Goal: Task Accomplishment & Management: Manage account settings

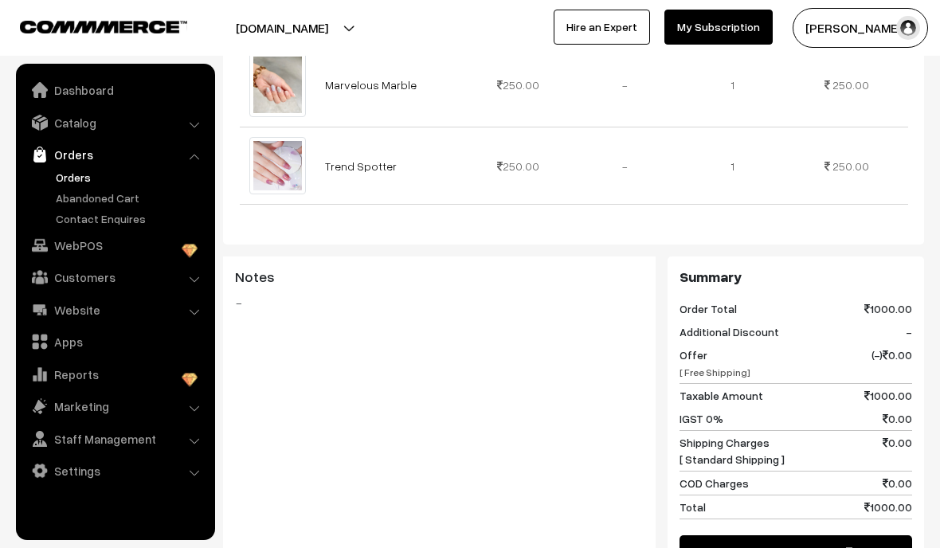
scroll to position [751, 0]
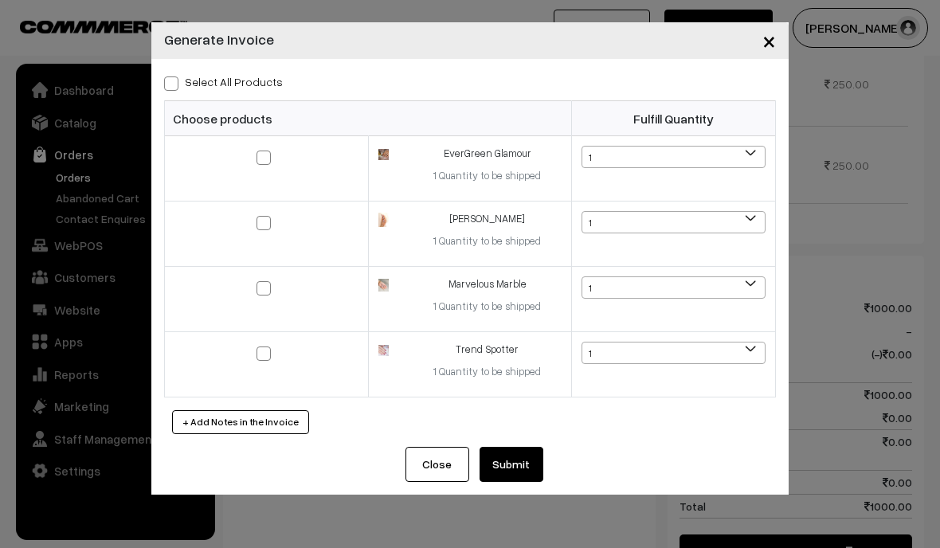
click at [171, 83] on span at bounding box center [171, 83] width 14 height 14
click at [171, 83] on input "Select All Products" at bounding box center [169, 81] width 10 height 10
checkbox input "true"
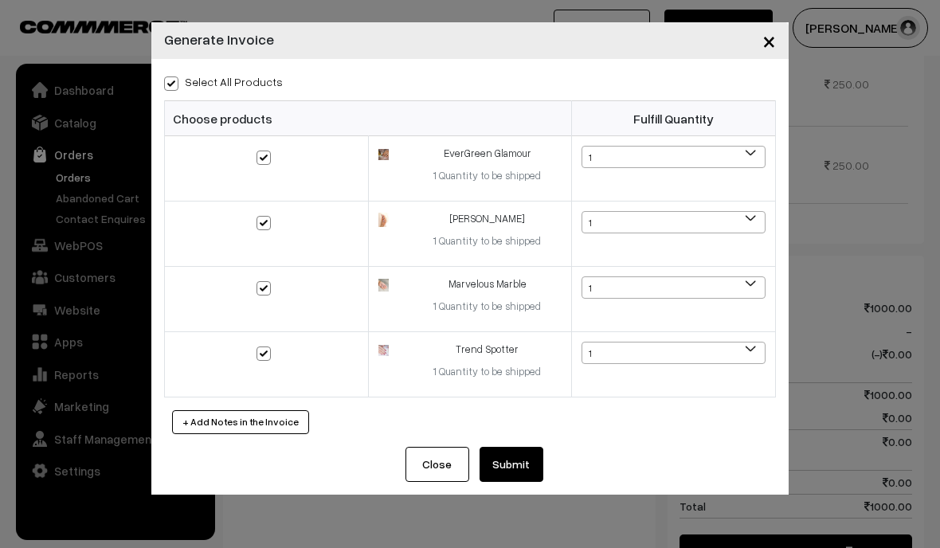
checkbox input "true"
click at [252, 362] on td at bounding box center [267, 364] width 204 height 65
click at [255, 358] on td at bounding box center [267, 364] width 204 height 65
click at [273, 357] on label at bounding box center [265, 352] width 19 height 19
click at [259, 348] on input "checkbox" at bounding box center [254, 343] width 10 height 10
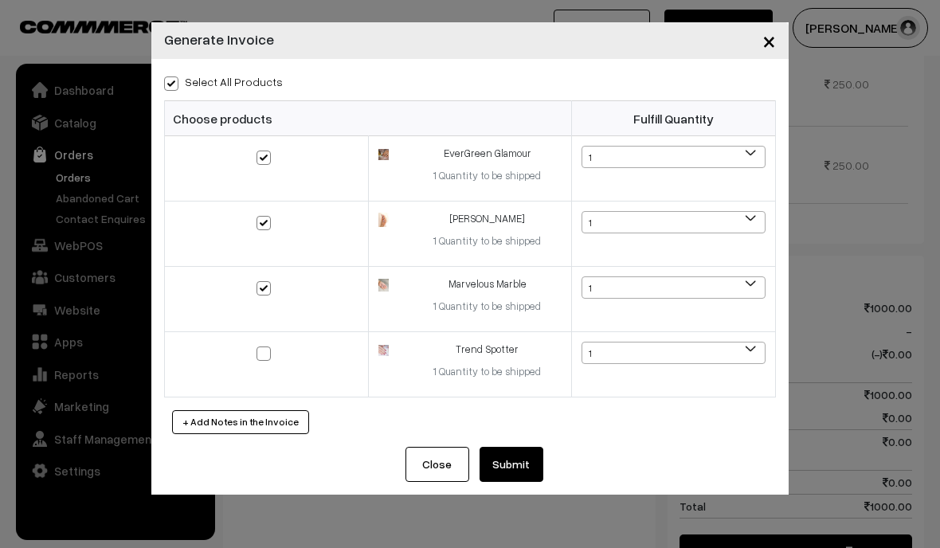
click at [746, 225] on span "1" at bounding box center [673, 223] width 182 height 22
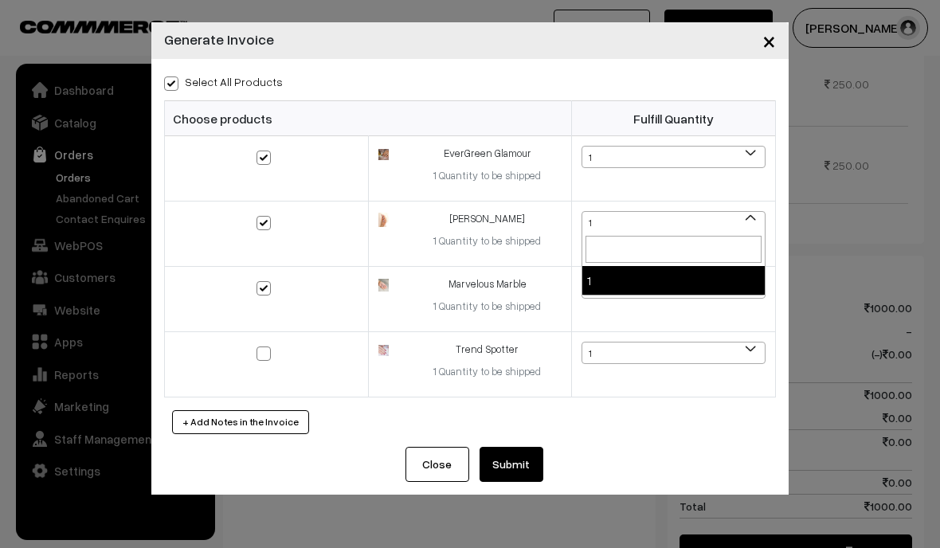
click at [686, 402] on div "Select All Products Choose products Fulfill Quantity 1 1 1 1 1" at bounding box center [469, 253] width 637 height 388
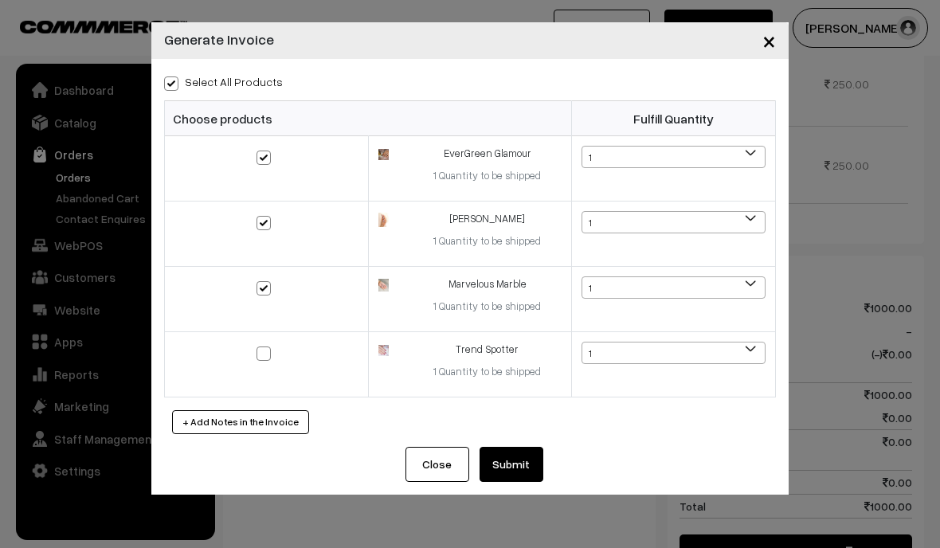
click at [252, 348] on input "checkbox" at bounding box center [254, 343] width 10 height 10
checkbox input "true"
click at [267, 424] on button "+ Add Notes in the Invoice" at bounding box center [240, 422] width 137 height 24
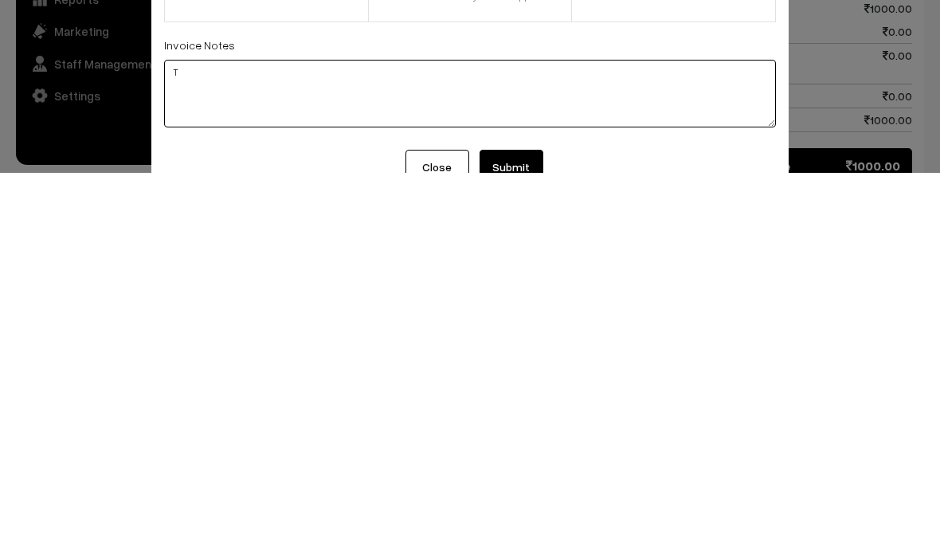
scroll to position [782, 0]
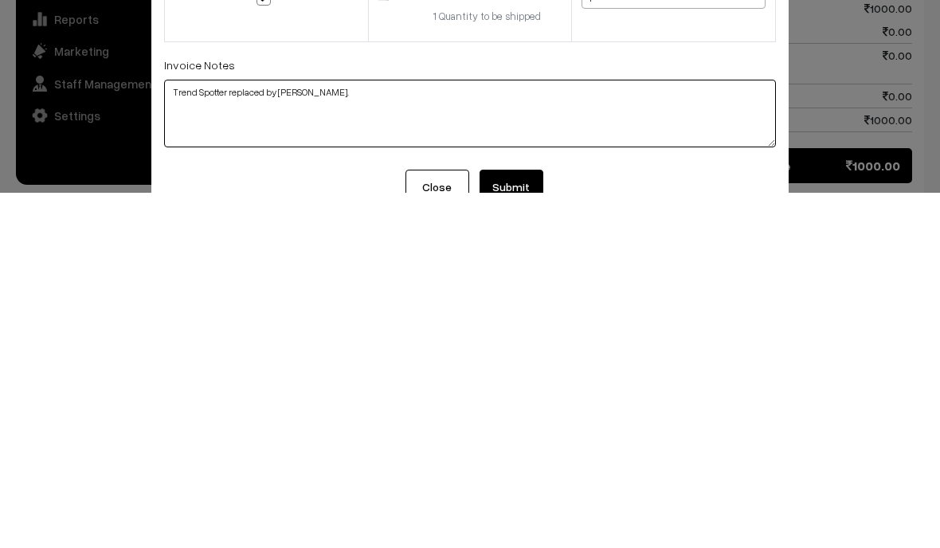
type textarea "Trend Spotter replaced by [PERSON_NAME]."
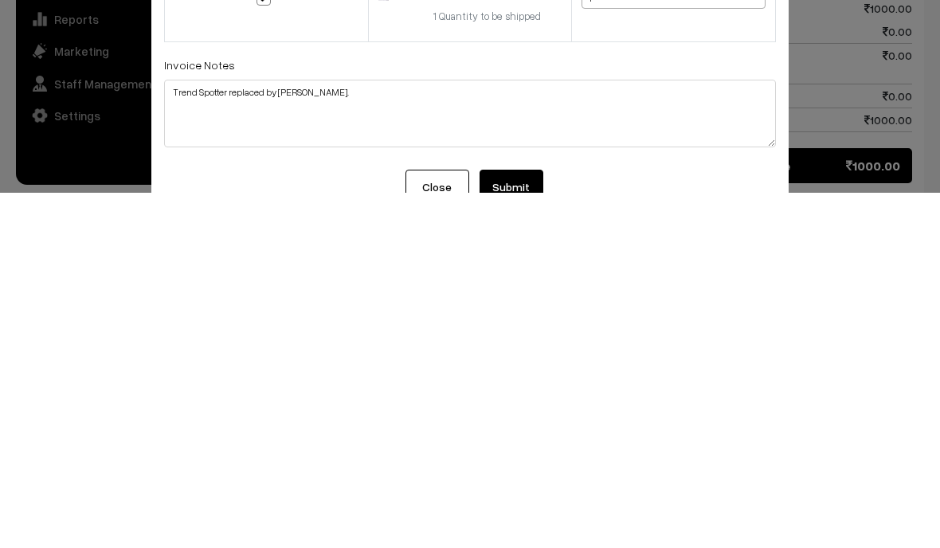
click at [529, 525] on button "Submit" at bounding box center [511, 542] width 64 height 35
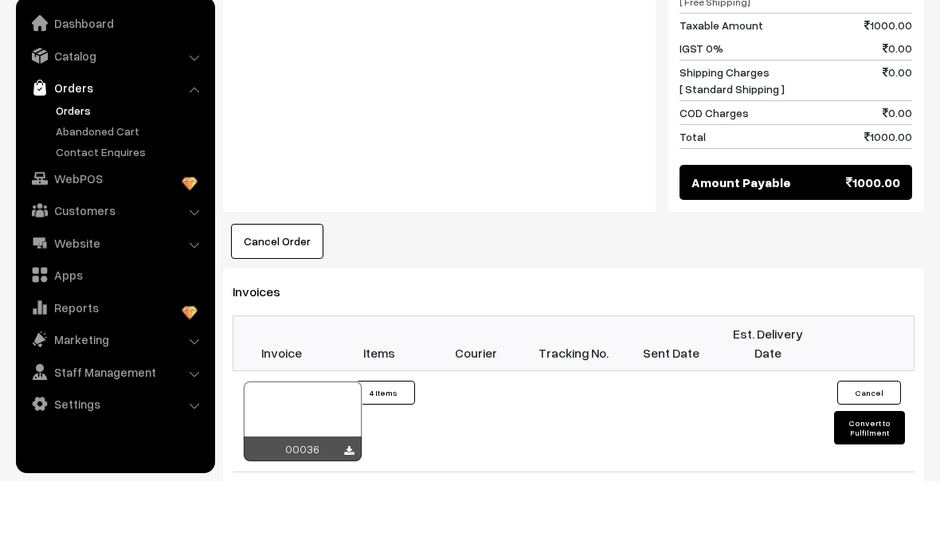
scroll to position [1070, 0]
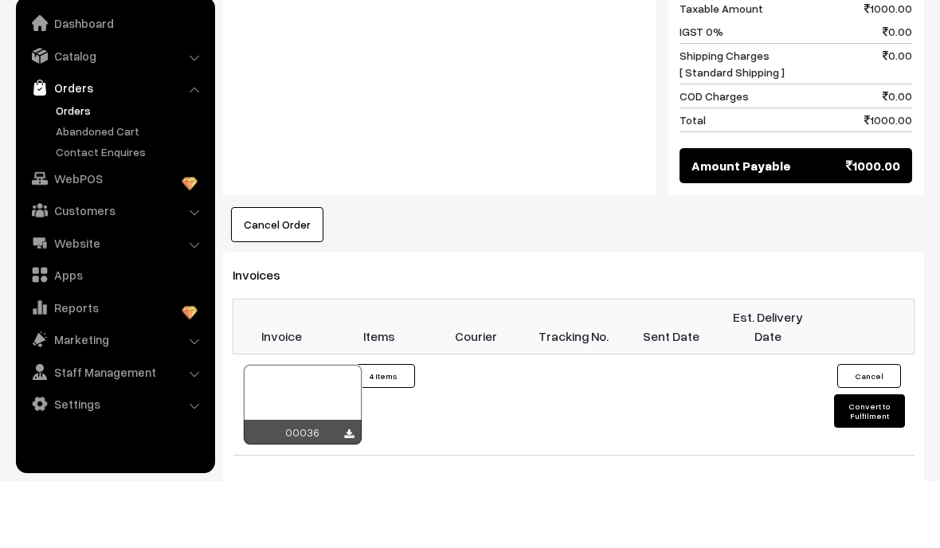
click at [330, 432] on div at bounding box center [303, 472] width 118 height 80
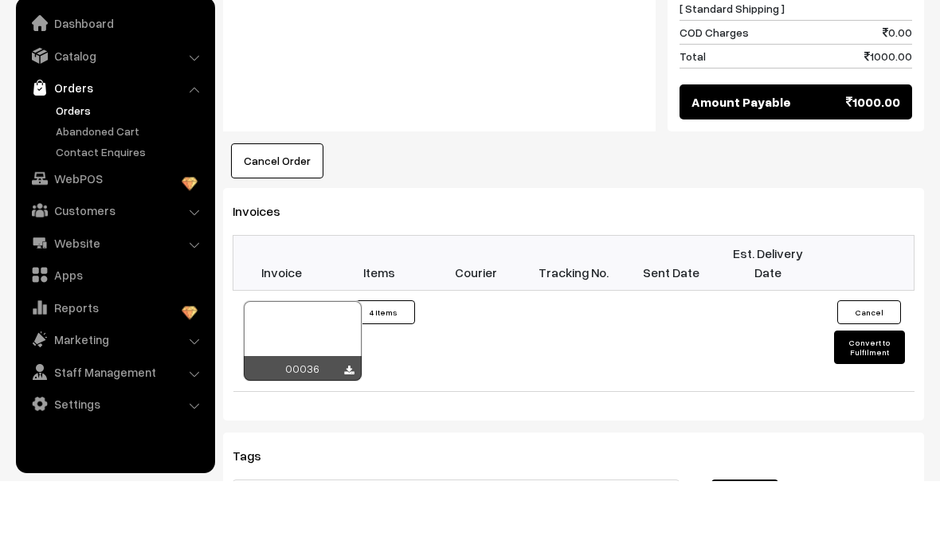
click at [871, 397] on button "Convert to Fulfilment" at bounding box center [869, 413] width 70 height 33
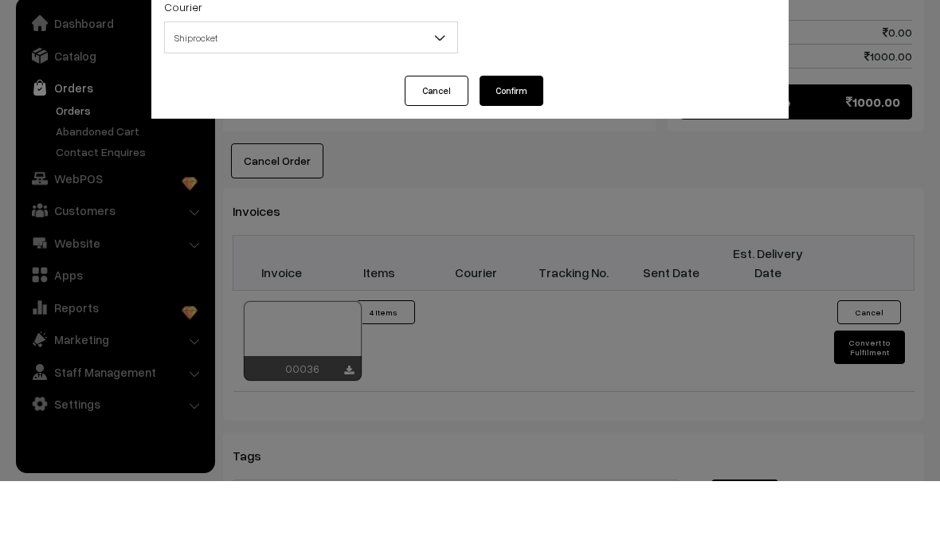
click at [418, 91] on span "Shiprocket" at bounding box center [311, 105] width 292 height 28
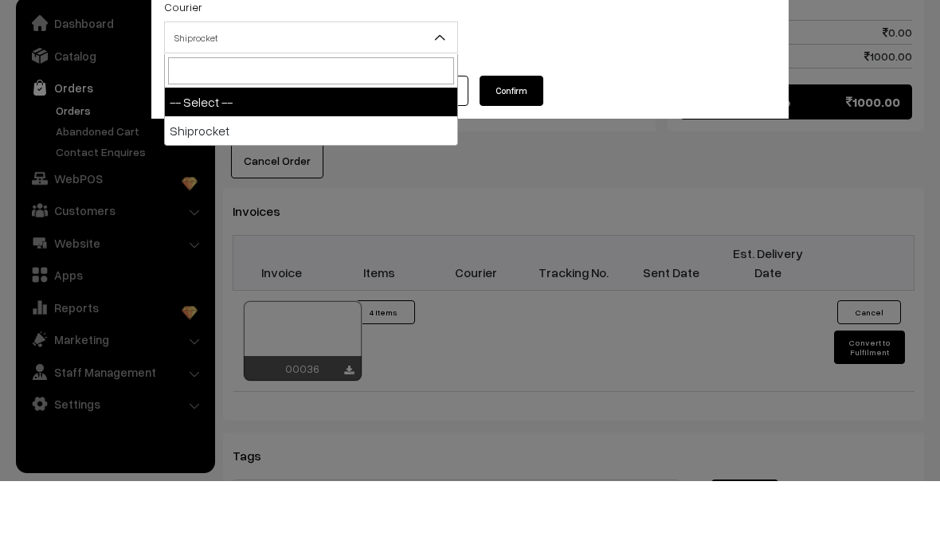
scroll to position [1154, 0]
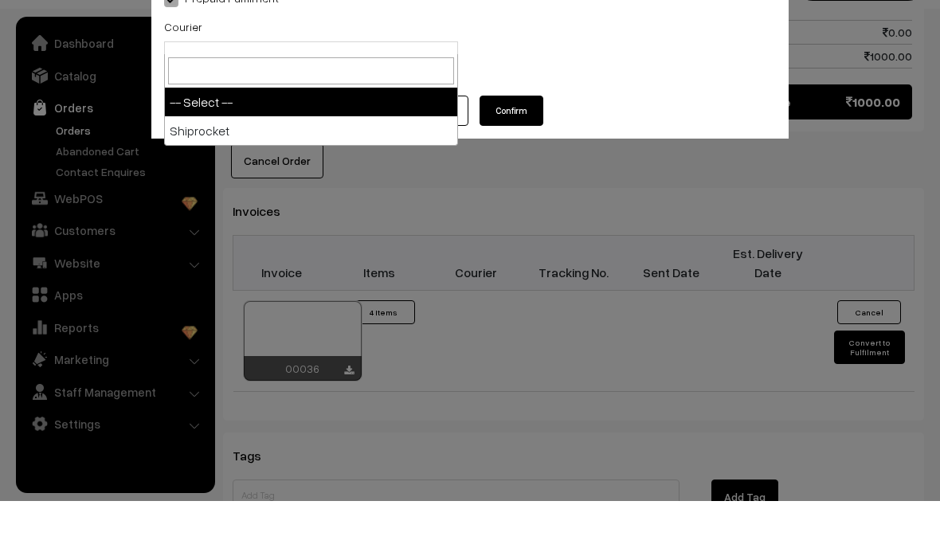
select select "1"
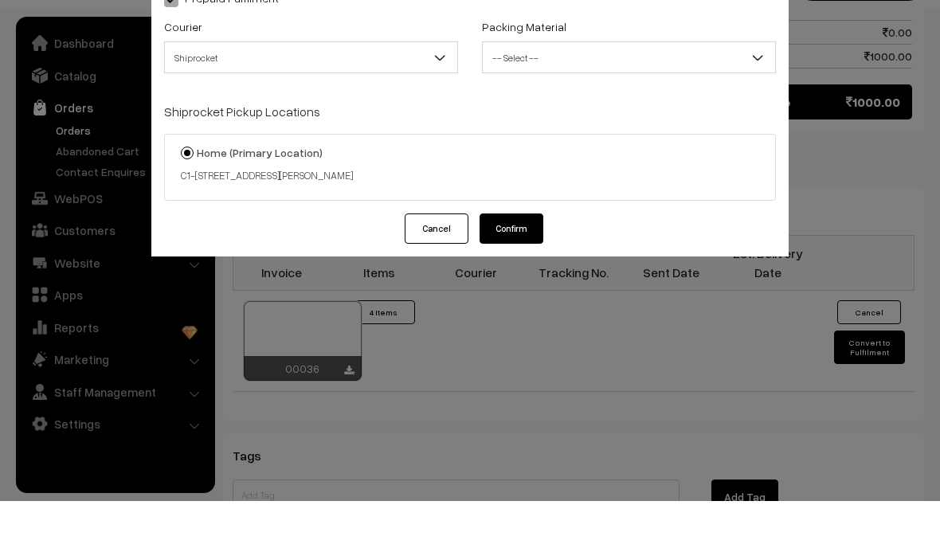
click at [597, 91] on span "-- Select --" at bounding box center [629, 105] width 292 height 28
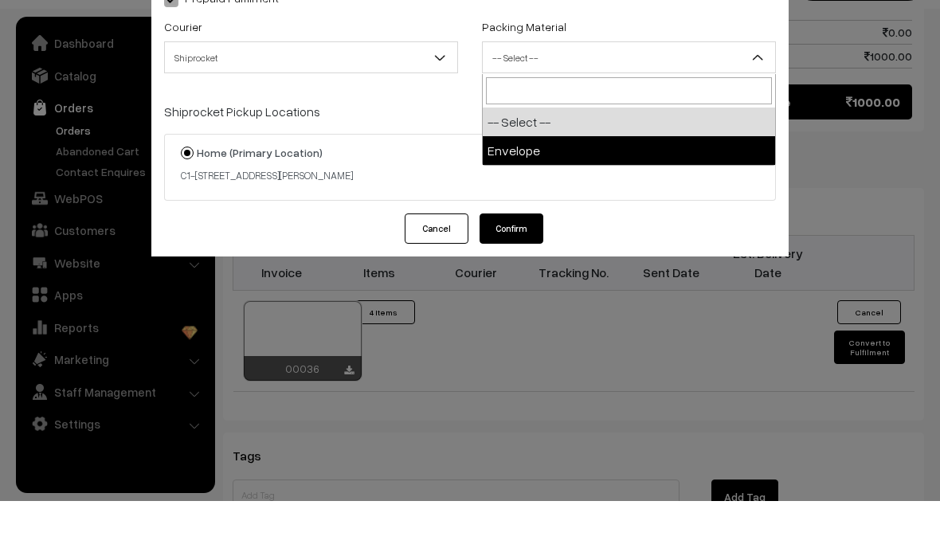
select select "1"
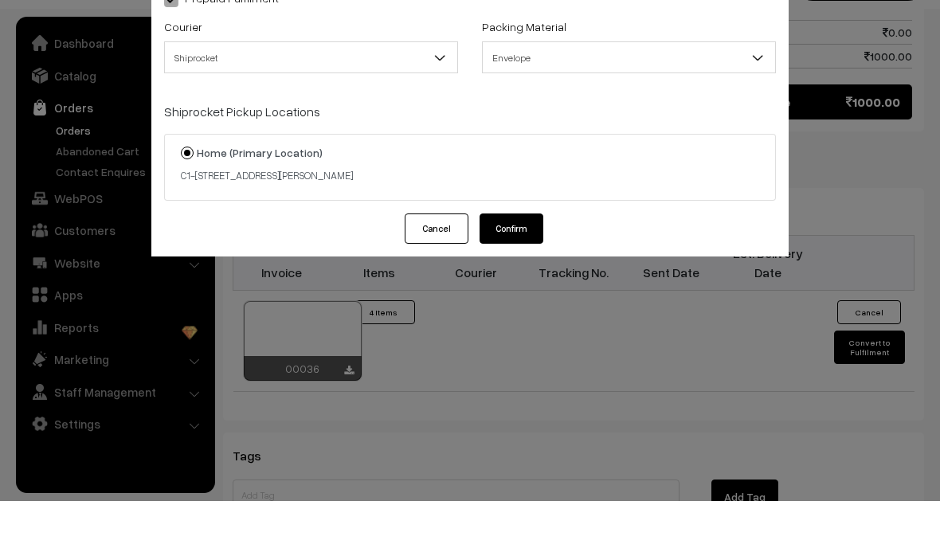
click at [519, 260] on button "Confirm" at bounding box center [511, 275] width 64 height 30
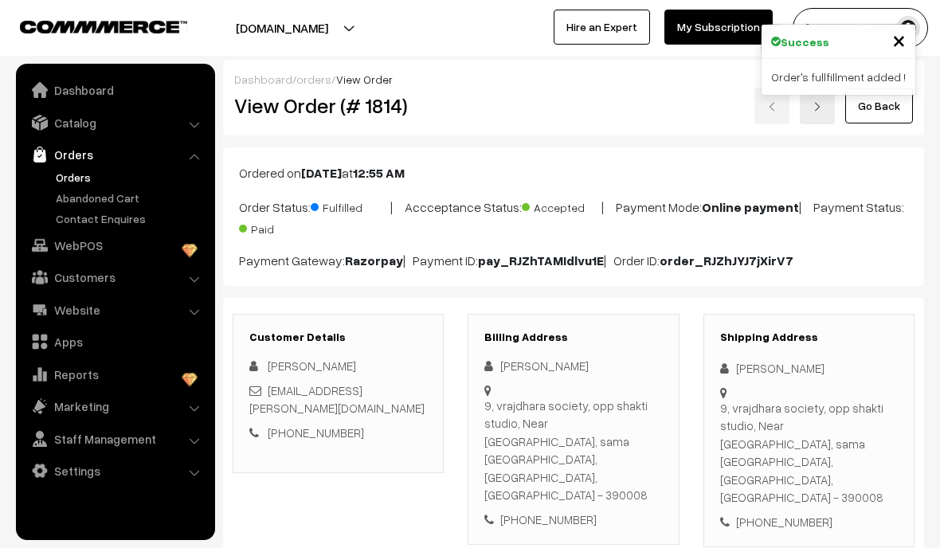
scroll to position [1201, 0]
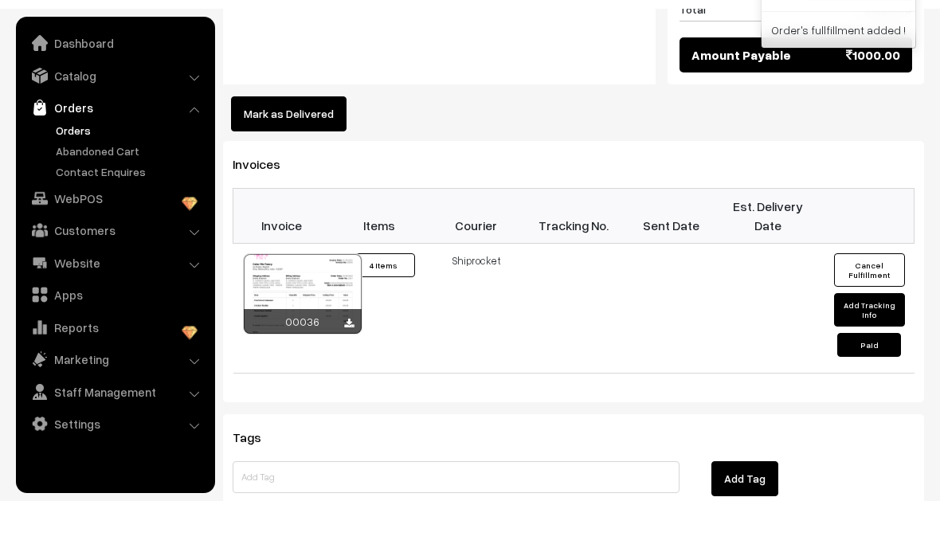
click at [88, 169] on link "Orders" at bounding box center [131, 177] width 158 height 17
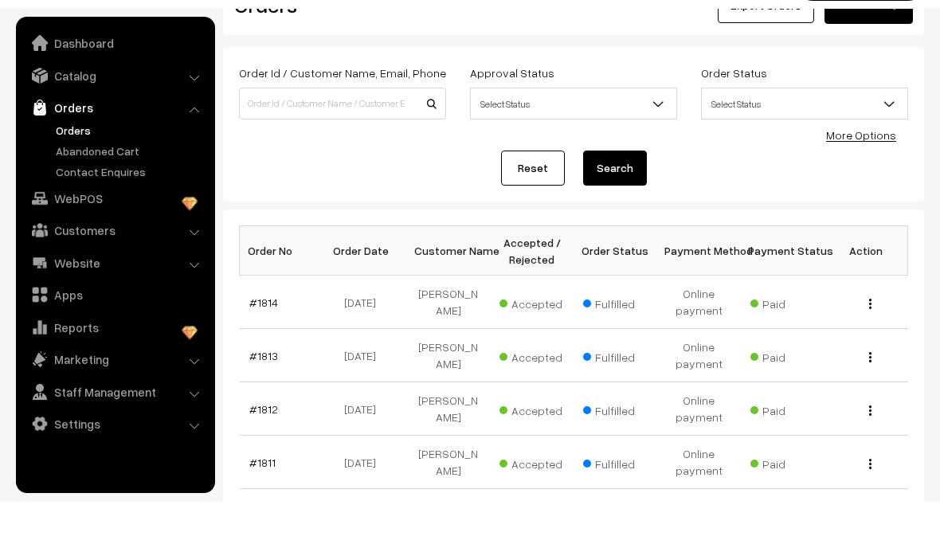
scroll to position [59, 0]
